Goal: Information Seeking & Learning: Learn about a topic

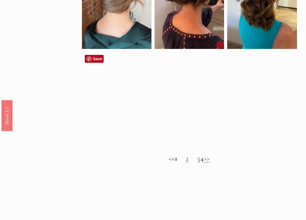
scroll to position [319, 0]
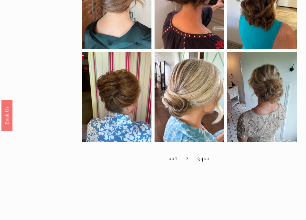
click at [186, 159] on link "2" at bounding box center [187, 158] width 3 height 8
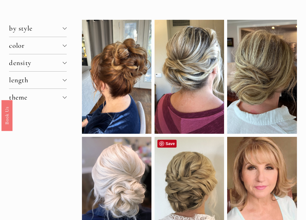
scroll to position [28, 0]
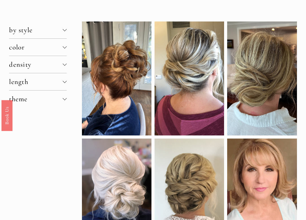
click at [65, 80] on div at bounding box center [65, 81] width 4 height 4
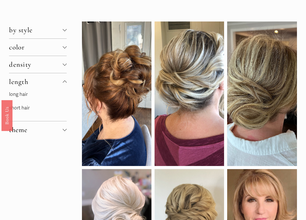
click at [24, 107] on link "short hair" at bounding box center [19, 108] width 21 height 6
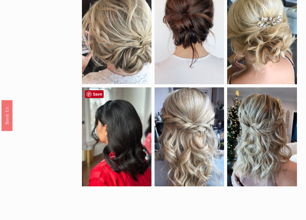
scroll to position [183, 0]
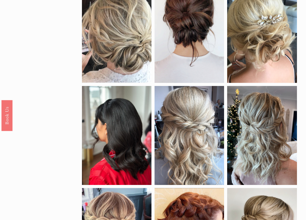
click at [119, 64] on div at bounding box center [117, 33] width 70 height 99
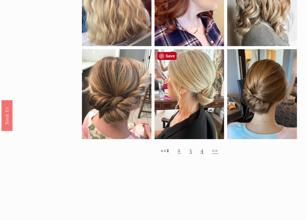
scroll to position [424, 0]
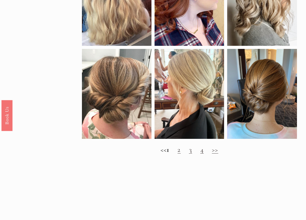
click at [181, 151] on link "2" at bounding box center [178, 149] width 3 height 8
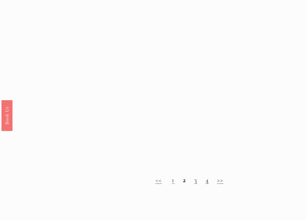
scroll to position [368, 0]
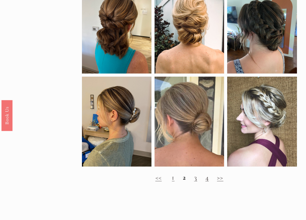
click at [195, 179] on link "3" at bounding box center [195, 177] width 3 height 8
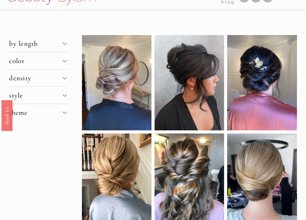
scroll to position [17, 0]
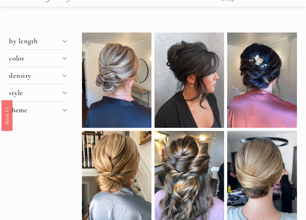
click at [64, 40] on div at bounding box center [65, 40] width 4 height 4
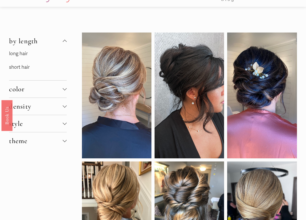
click at [64, 40] on div at bounding box center [65, 41] width 4 height 4
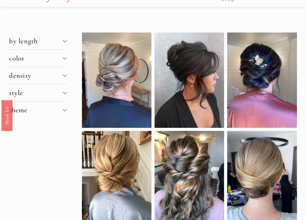
click at [63, 58] on div at bounding box center [65, 58] width 4 height 4
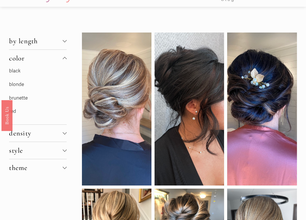
click at [36, 86] on p "blonde" at bounding box center [37, 84] width 57 height 9
click at [19, 83] on link "blonde" at bounding box center [16, 84] width 15 height 6
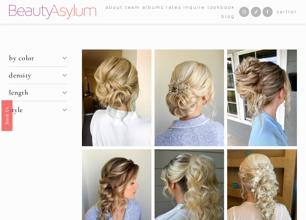
click at [65, 92] on div at bounding box center [65, 92] width 4 height 4
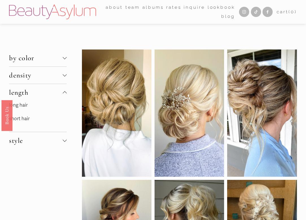
click at [24, 118] on link "short hair" at bounding box center [19, 119] width 21 height 6
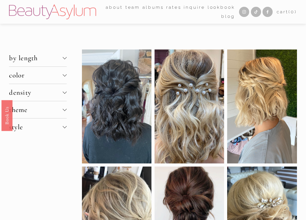
click at [65, 125] on div at bounding box center [65, 126] width 4 height 4
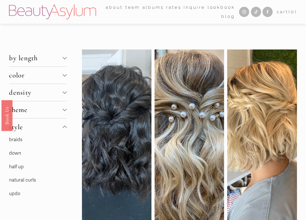
click at [20, 166] on link "half up" at bounding box center [16, 167] width 15 height 6
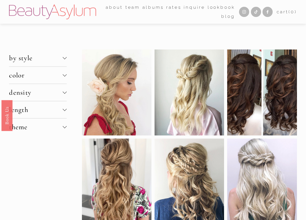
click at [65, 57] on div at bounding box center [65, 57] width 4 height 4
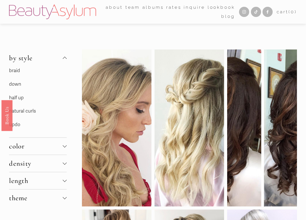
click at [18, 123] on link "updo" at bounding box center [14, 125] width 11 height 6
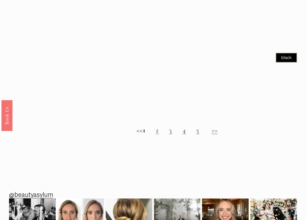
scroll to position [443, 0]
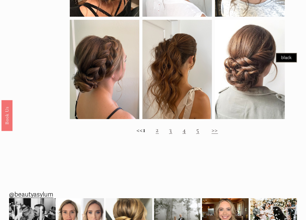
click at [159, 131] on link "2" at bounding box center [157, 129] width 3 height 8
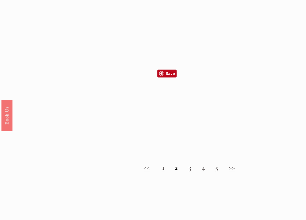
scroll to position [383, 0]
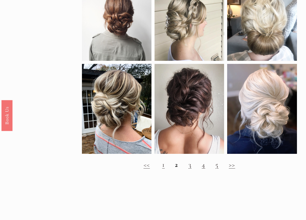
click at [190, 165] on link "3" at bounding box center [189, 164] width 3 height 8
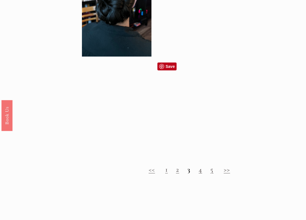
scroll to position [397, 0]
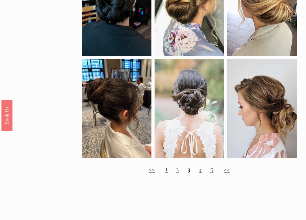
click at [200, 170] on link "4" at bounding box center [200, 168] width 3 height 8
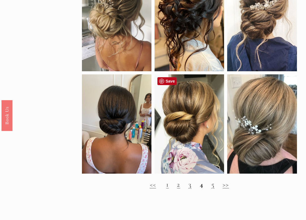
scroll to position [375, 0]
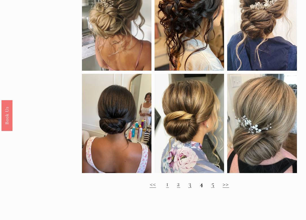
click at [212, 185] on link "5" at bounding box center [212, 183] width 3 height 8
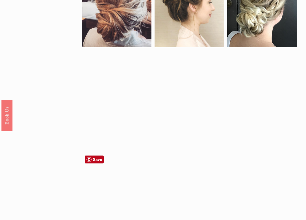
scroll to position [294, 0]
